Goal: Find specific fact: Find contact information

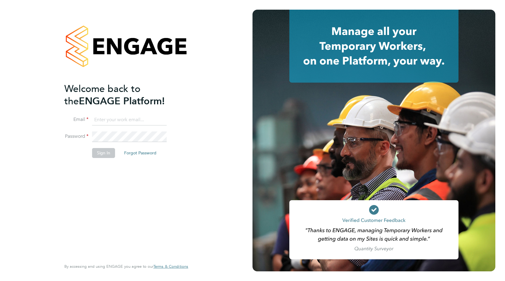
type input "[EMAIL_ADDRESS][DOMAIN_NAME]"
click at [106, 153] on button "Sign In" at bounding box center [103, 153] width 23 height 10
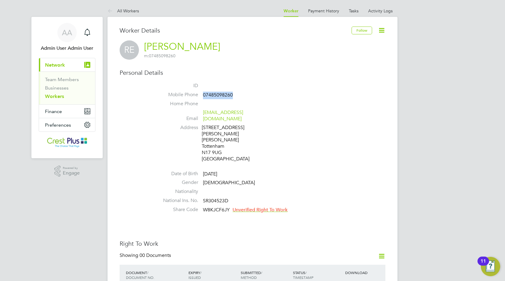
drag, startPoint x: 235, startPoint y: 95, endPoint x: 204, endPoint y: 98, distance: 31.9
click at [204, 98] on li "Mobile Phone 07485098260" at bounding box center [270, 96] width 229 height 9
copy span "07485098260"
